Goal: Contribute content

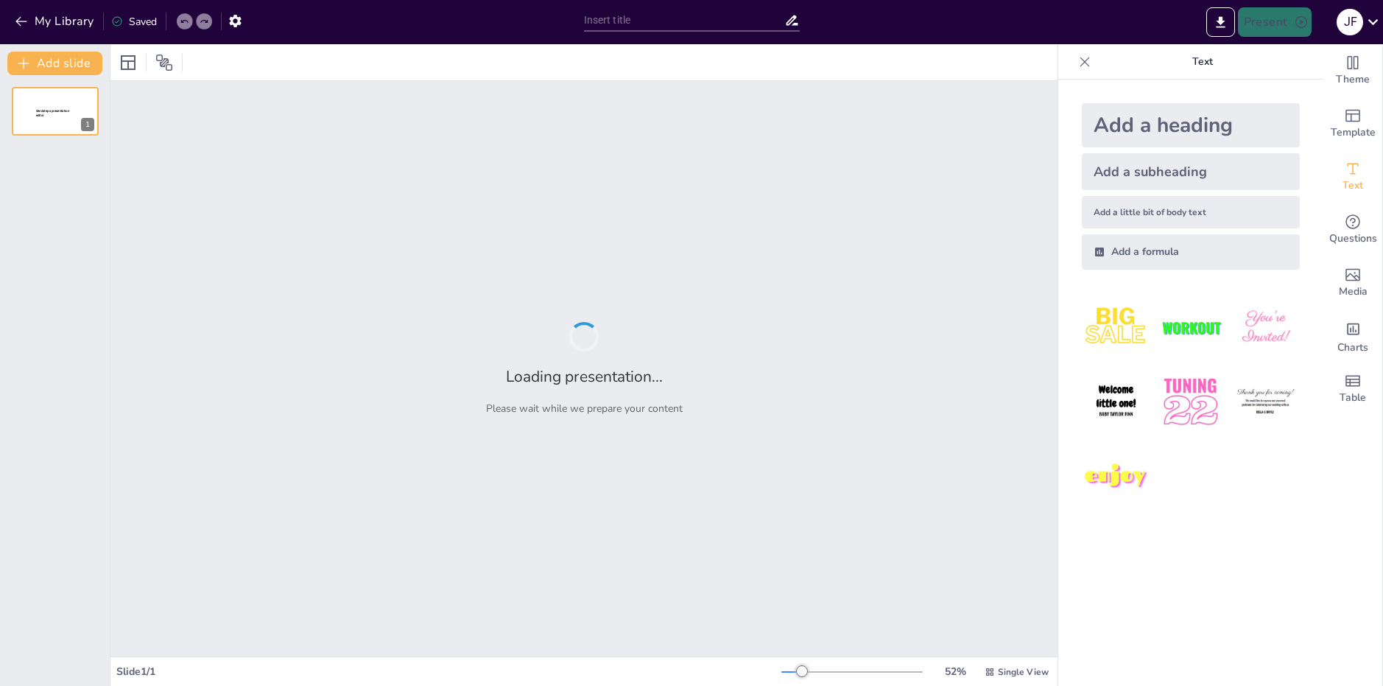
type input "Impacto de la Historia en la Literatura del Siglo XX"
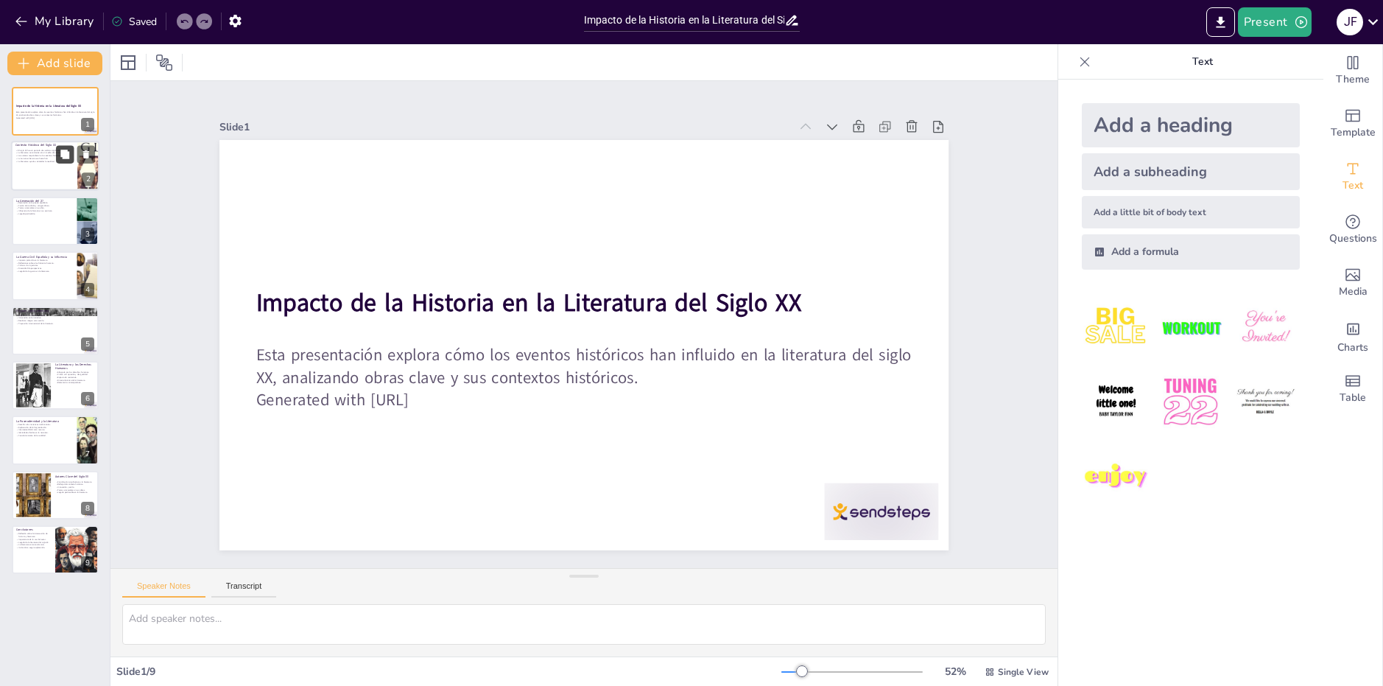
click at [65, 156] on icon at bounding box center [64, 154] width 9 height 9
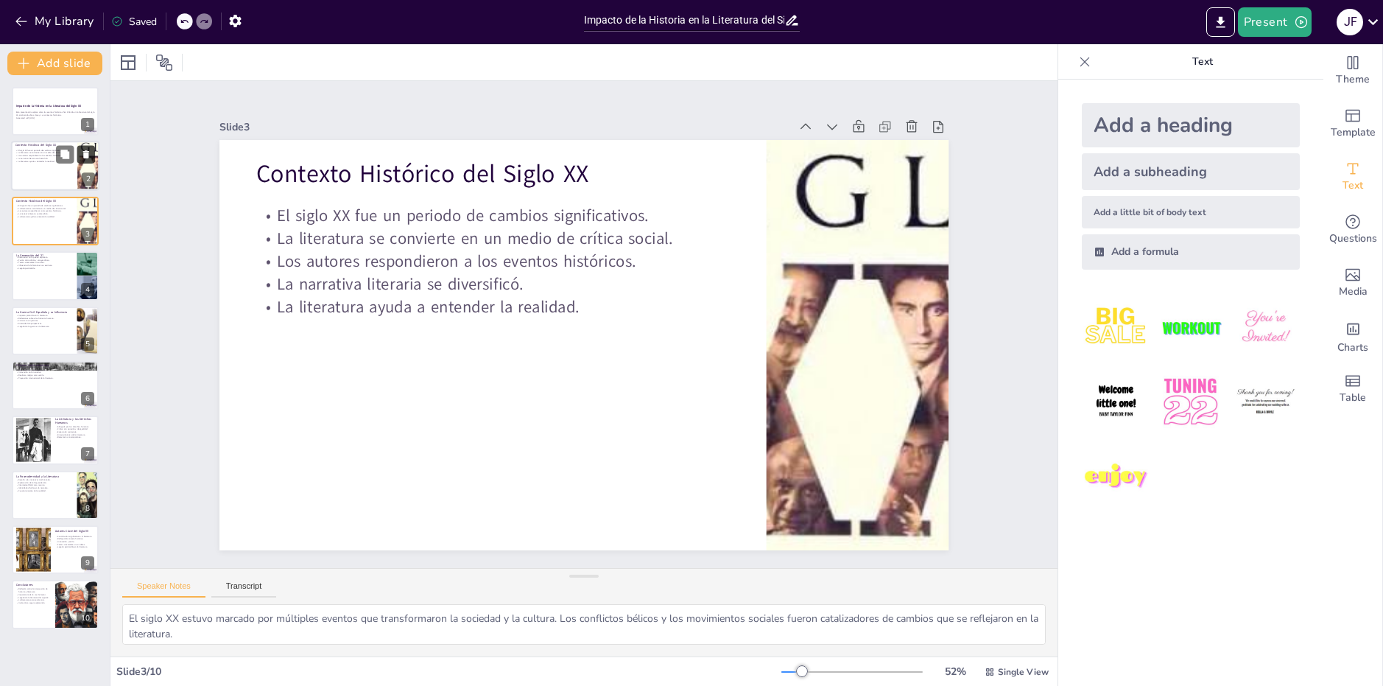
click at [85, 155] on icon at bounding box center [86, 155] width 6 height 8
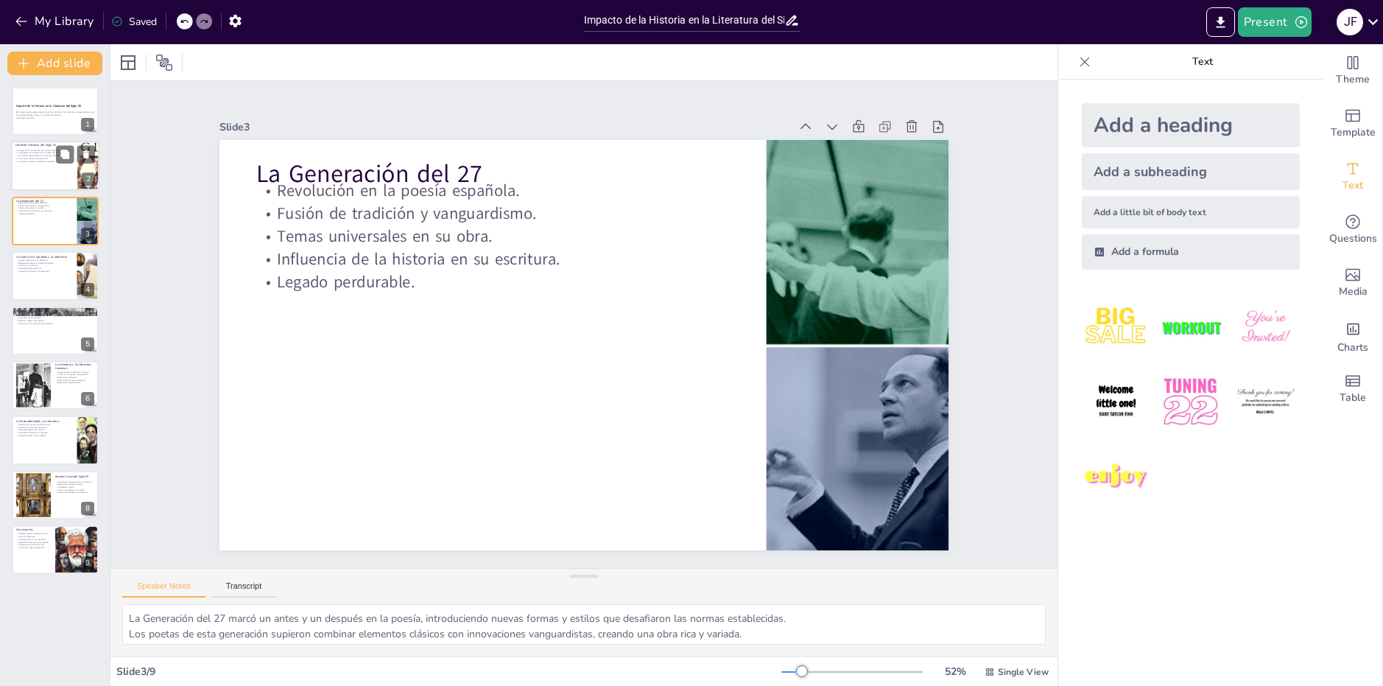
click at [35, 175] on div at bounding box center [55, 166] width 88 height 50
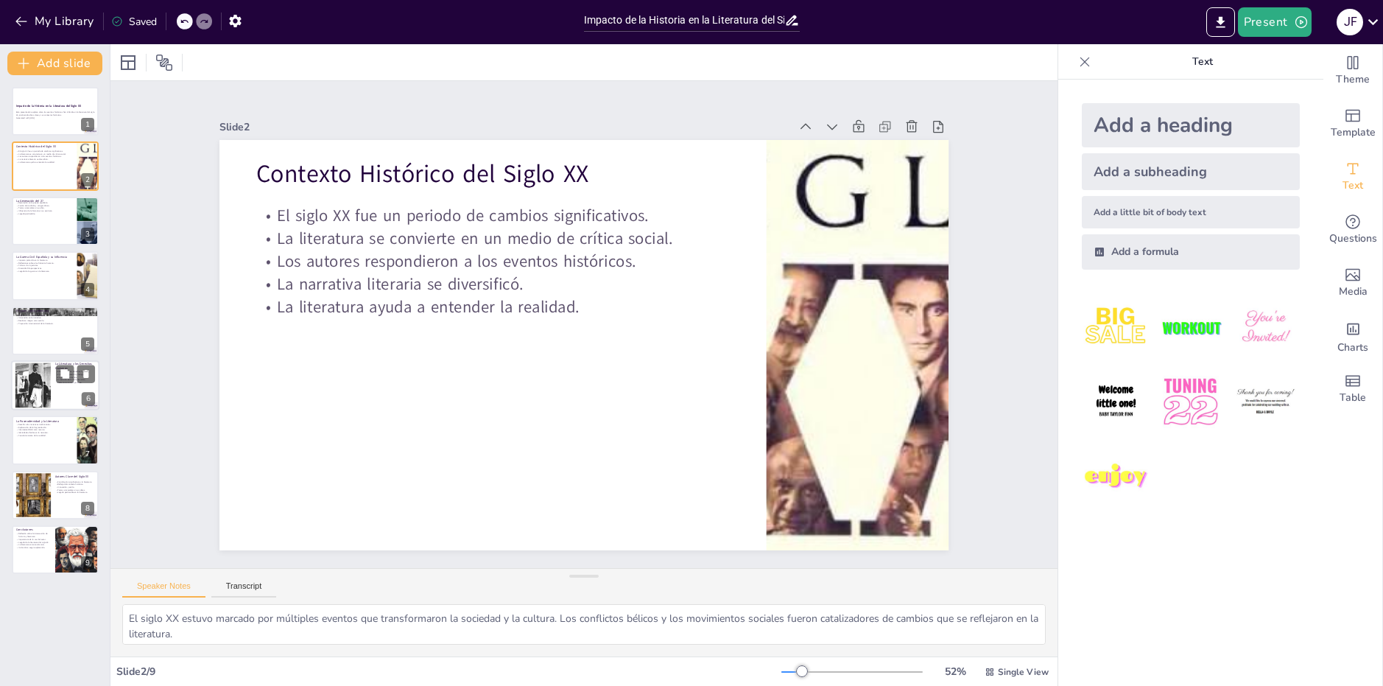
click at [41, 388] on div at bounding box center [33, 385] width 55 height 45
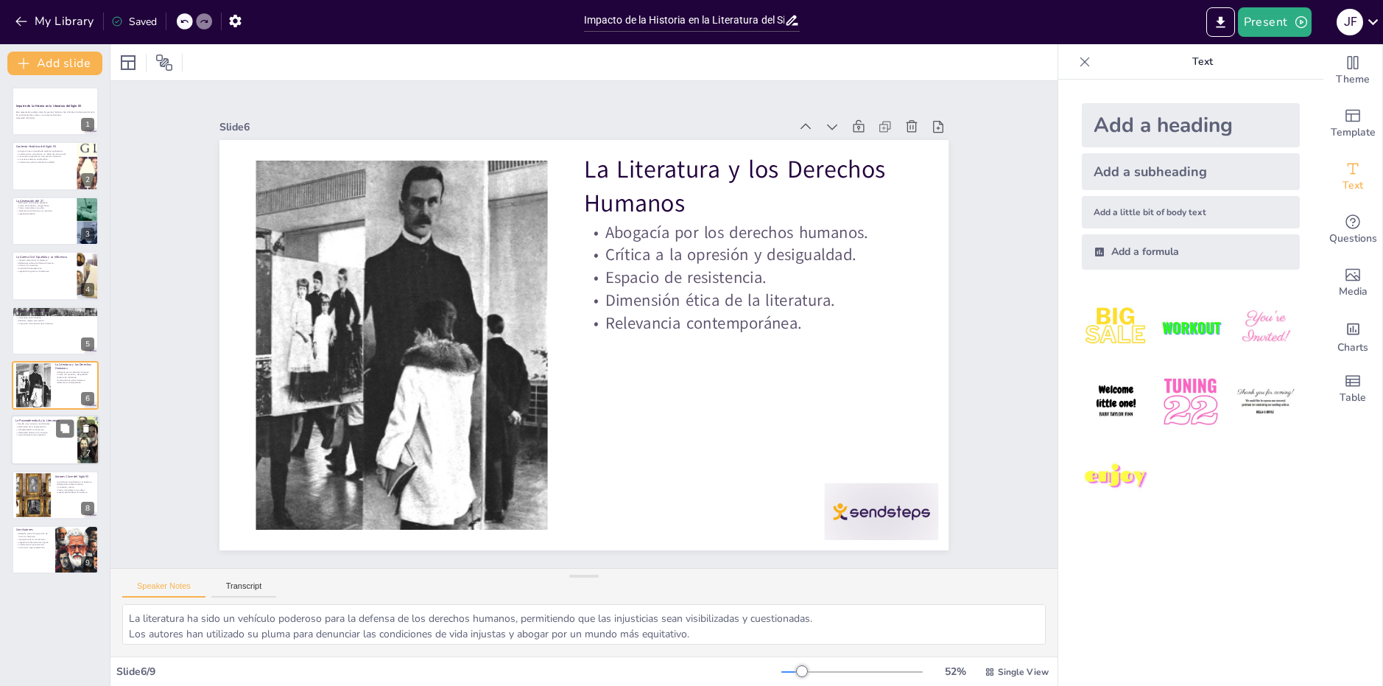
click at [43, 458] on div at bounding box center [55, 440] width 88 height 50
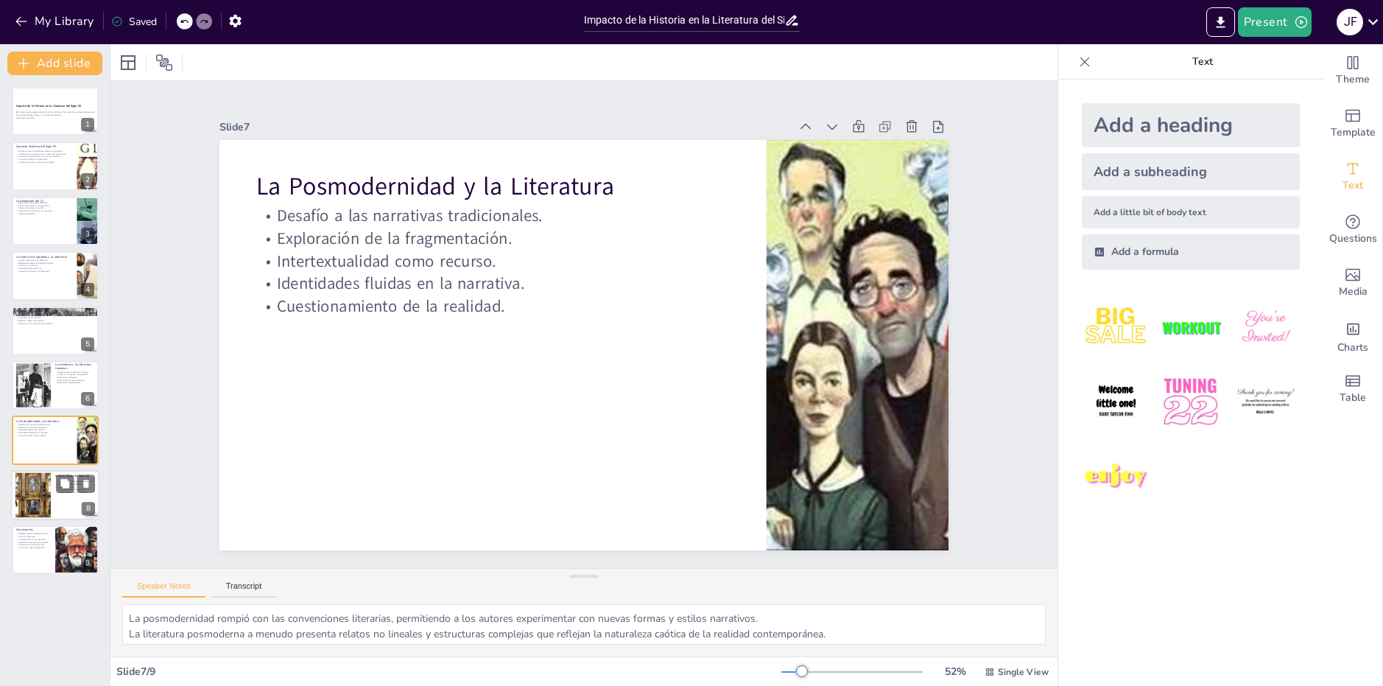
click at [46, 505] on div at bounding box center [32, 494] width 57 height 45
type textarea "Los autores del siglo XX aportaron una riqueza literaria que sigue siendo estud…"
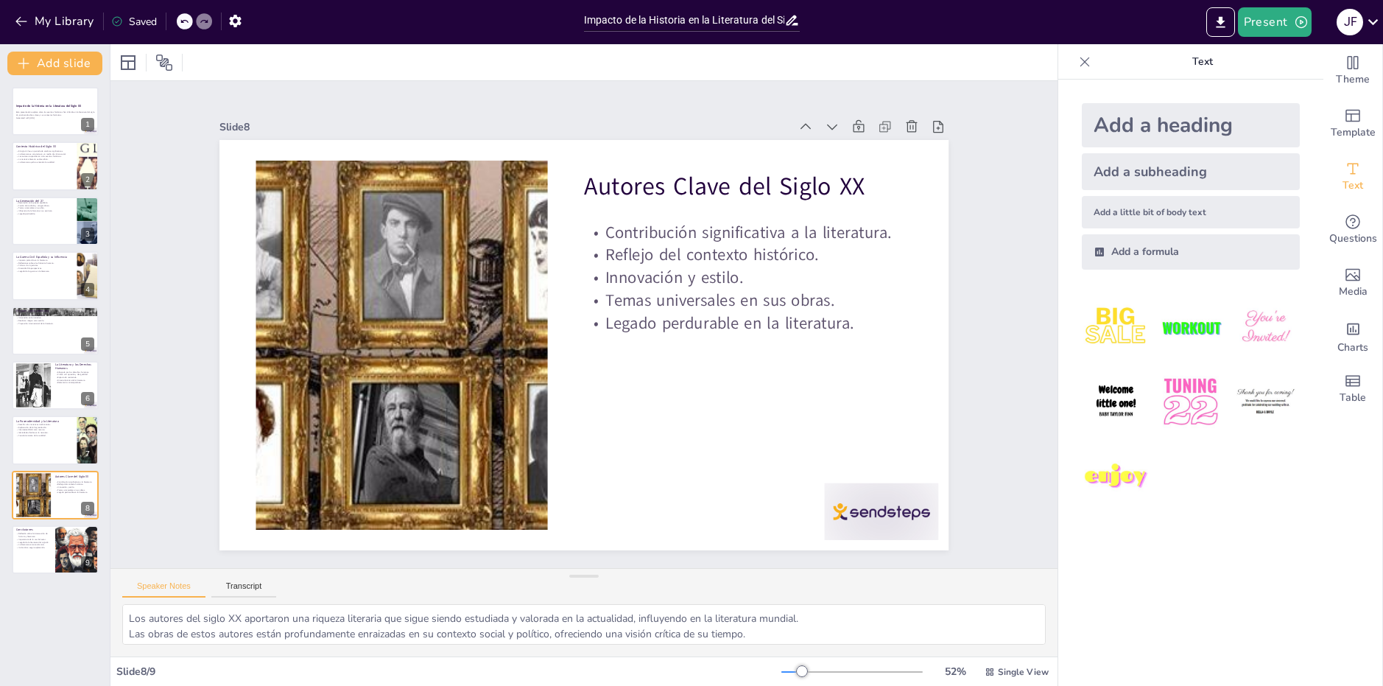
click at [1222, 122] on div "Add a heading" at bounding box center [1191, 125] width 218 height 44
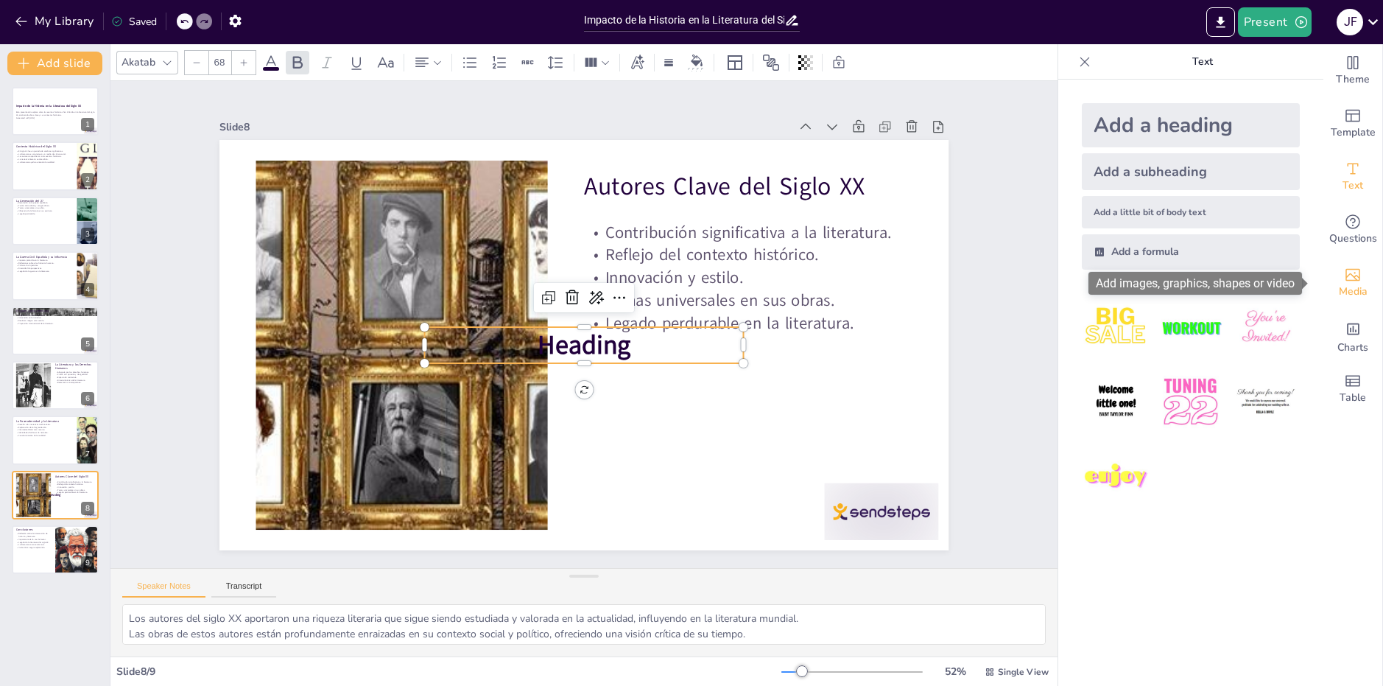
click at [1339, 264] on div "Media" at bounding box center [1353, 282] width 59 height 53
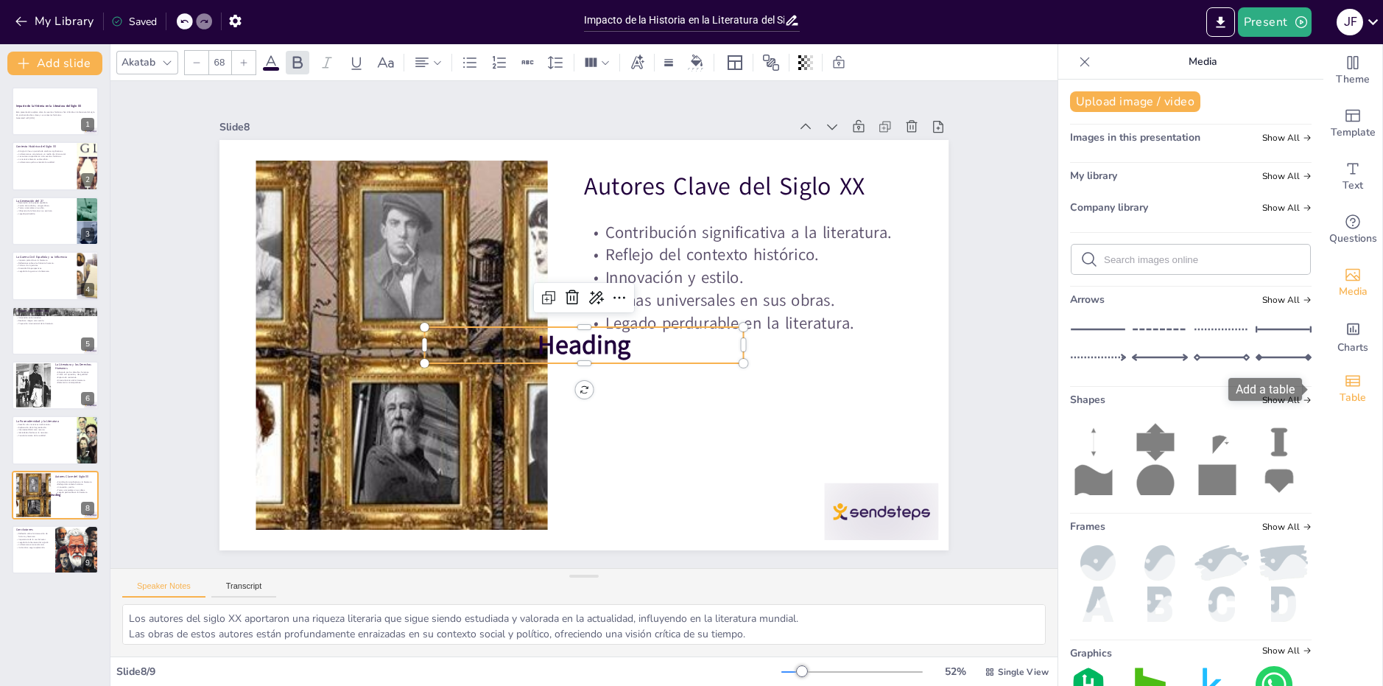
click at [1345, 380] on icon "Add a table" at bounding box center [1353, 381] width 18 height 18
